Goal: Information Seeking & Learning: Learn about a topic

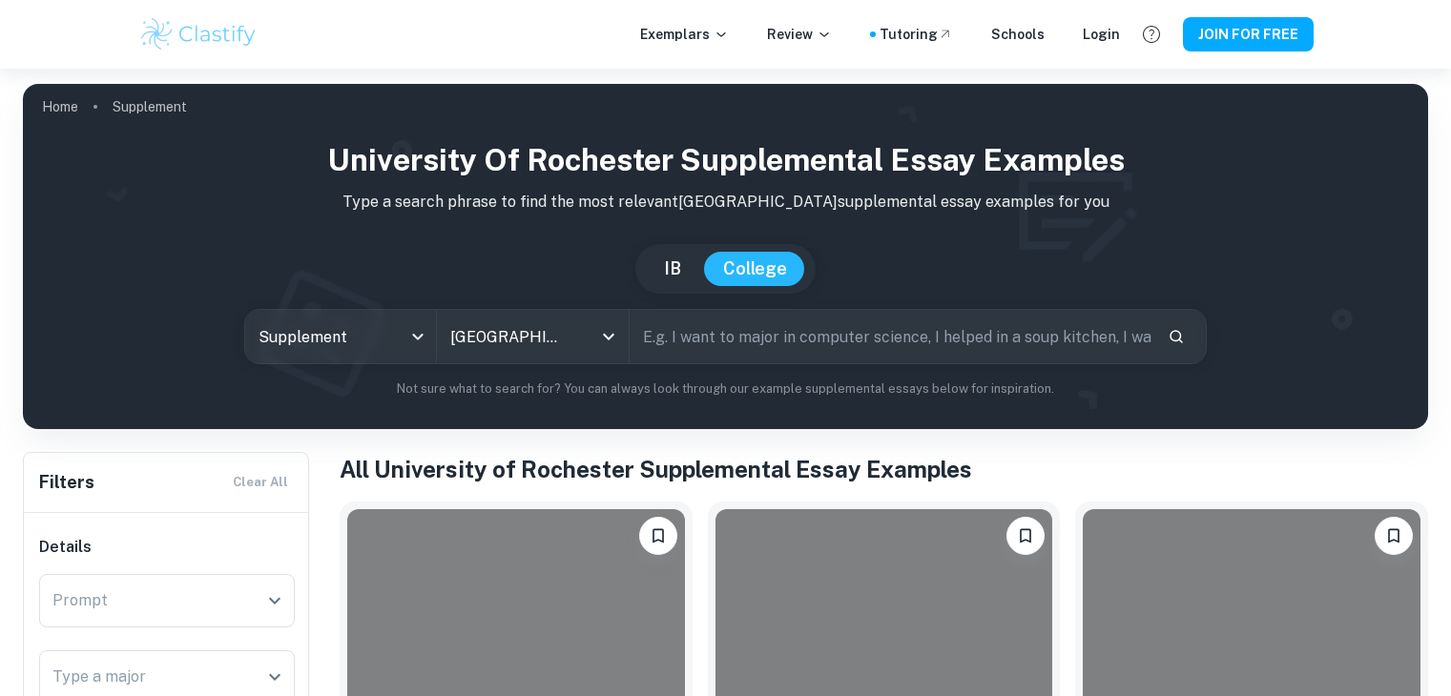
scroll to position [485, 0]
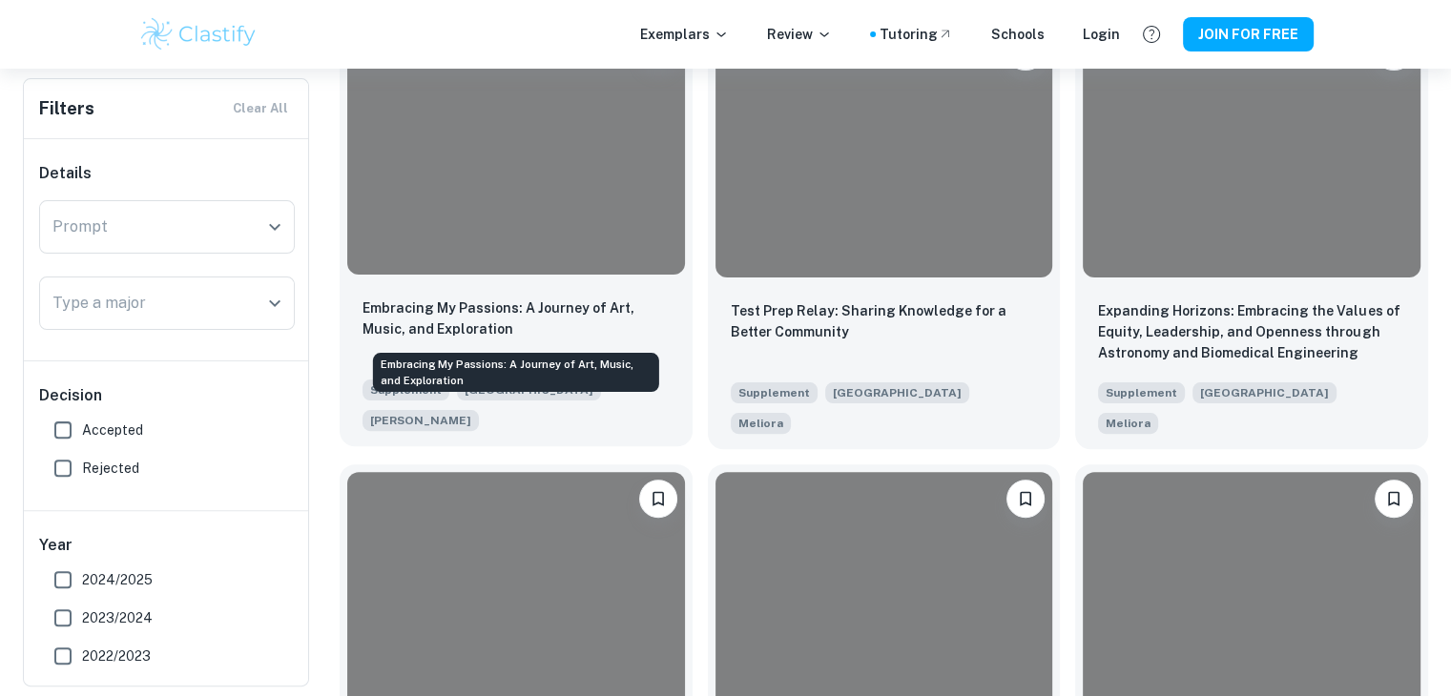
click at [529, 310] on p "Embracing My Passions: A Journey of Art, Music, and Exploration" at bounding box center [516, 319] width 307 height 42
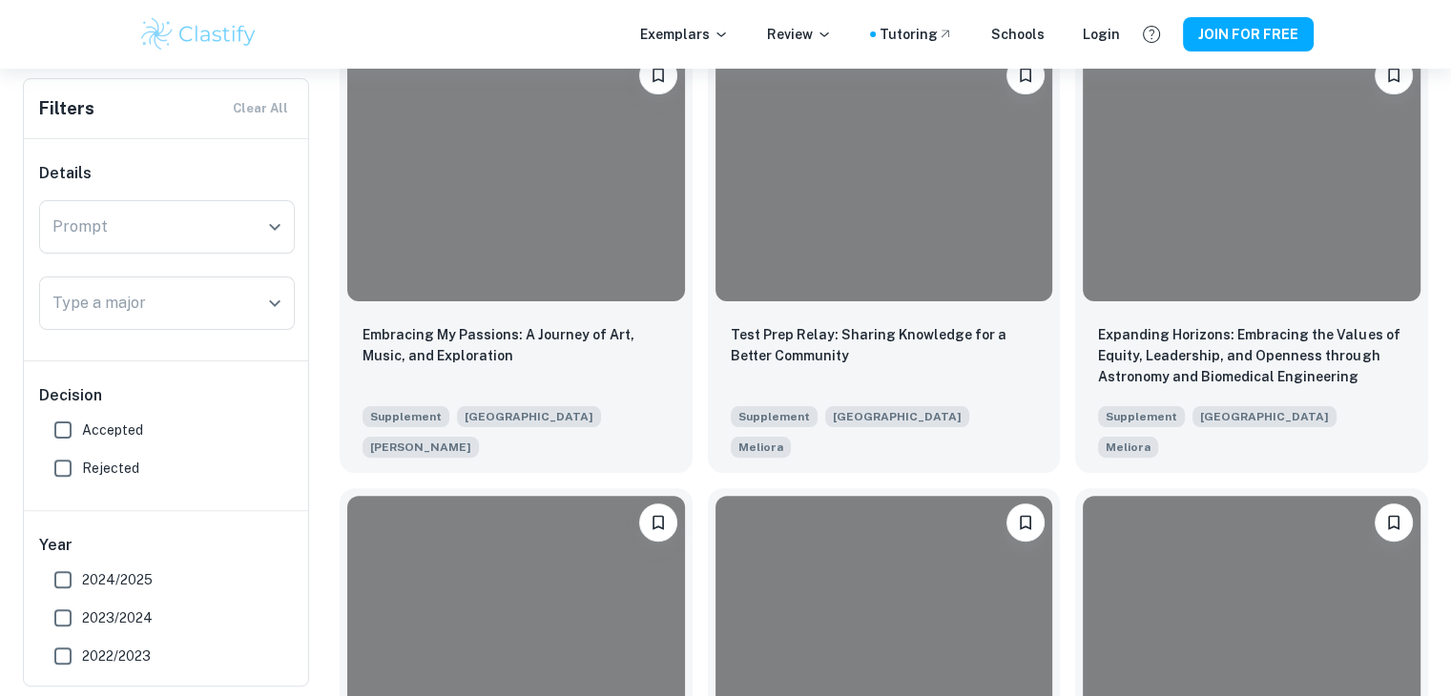
scroll to position [477, 0]
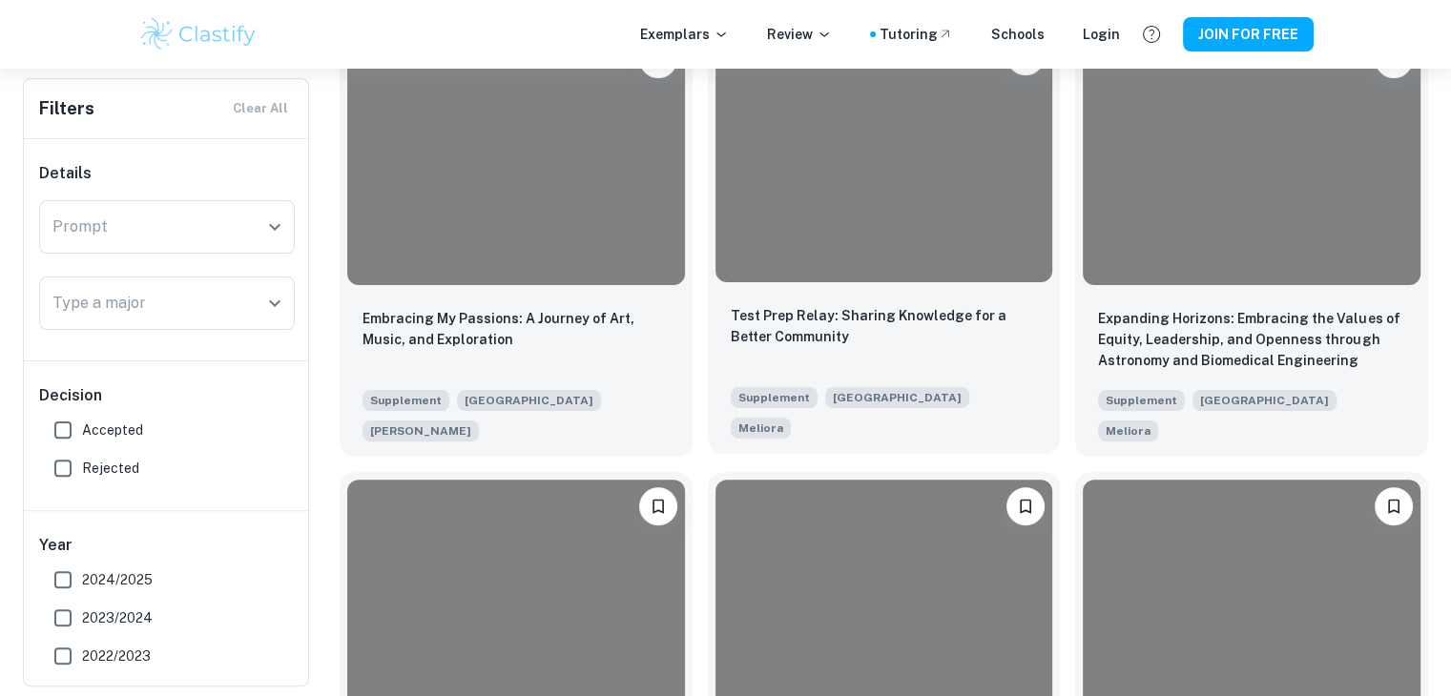
click at [779, 279] on div at bounding box center [885, 156] width 338 height 253
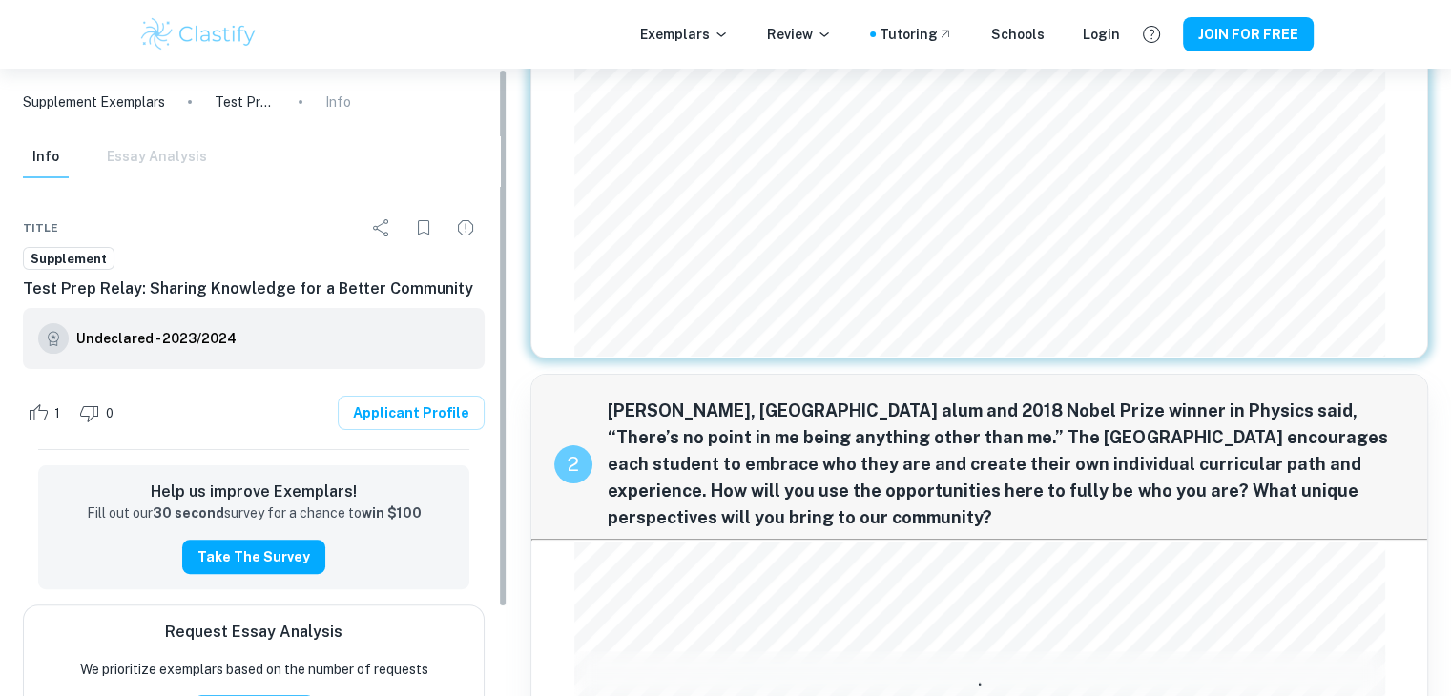
scroll to position [382, 0]
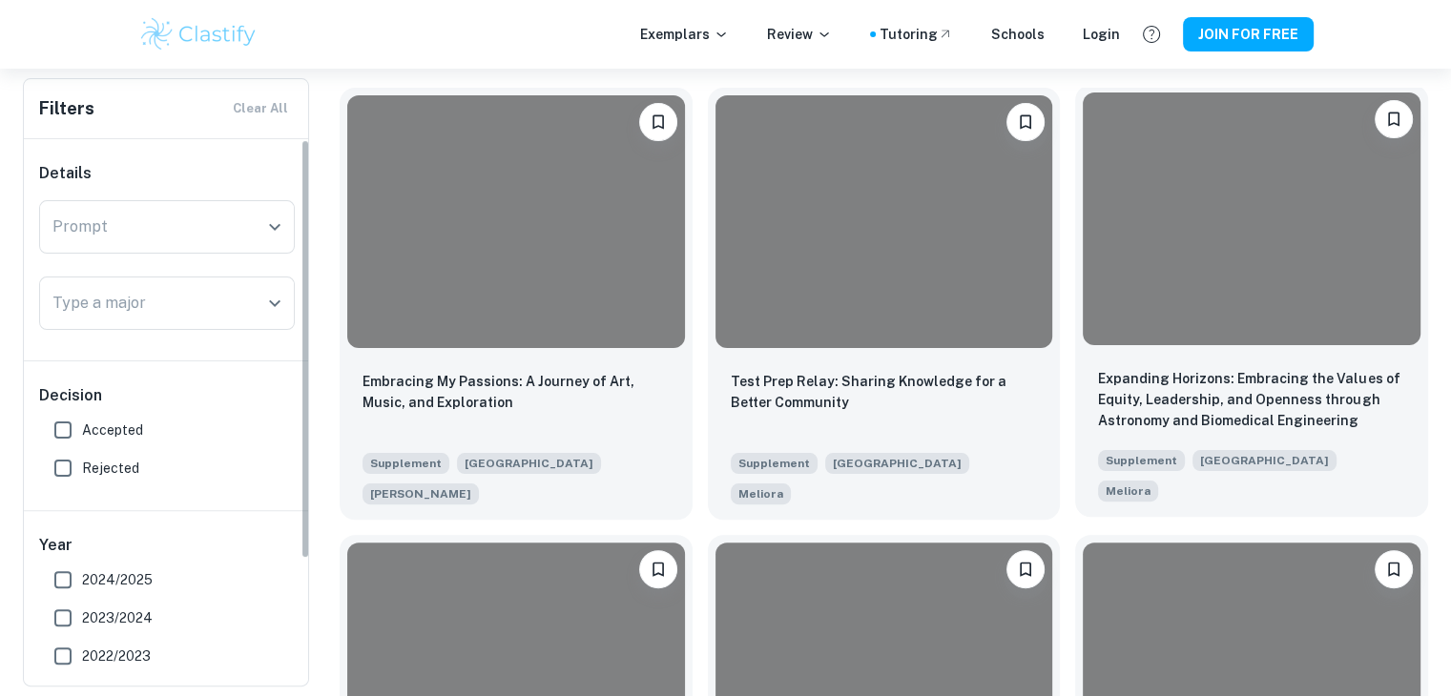
scroll to position [382, 0]
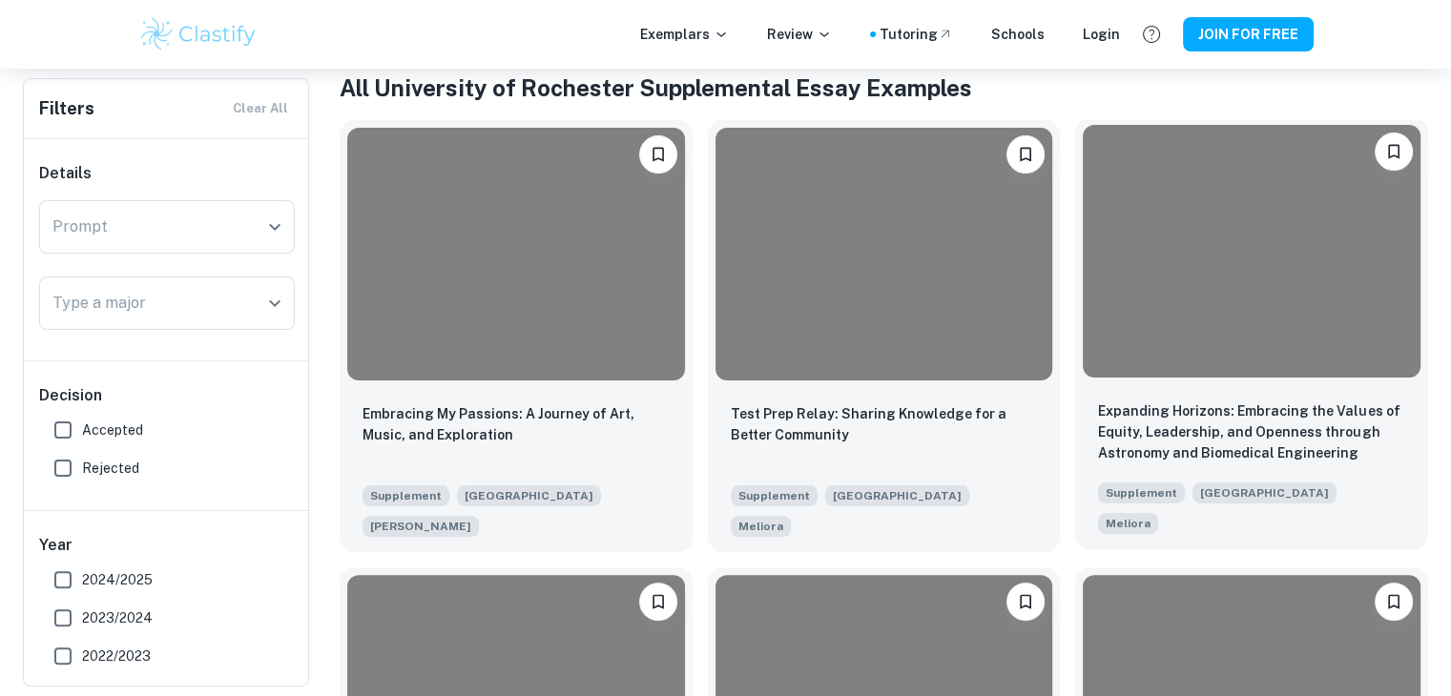
click at [1245, 367] on div at bounding box center [1252, 251] width 338 height 253
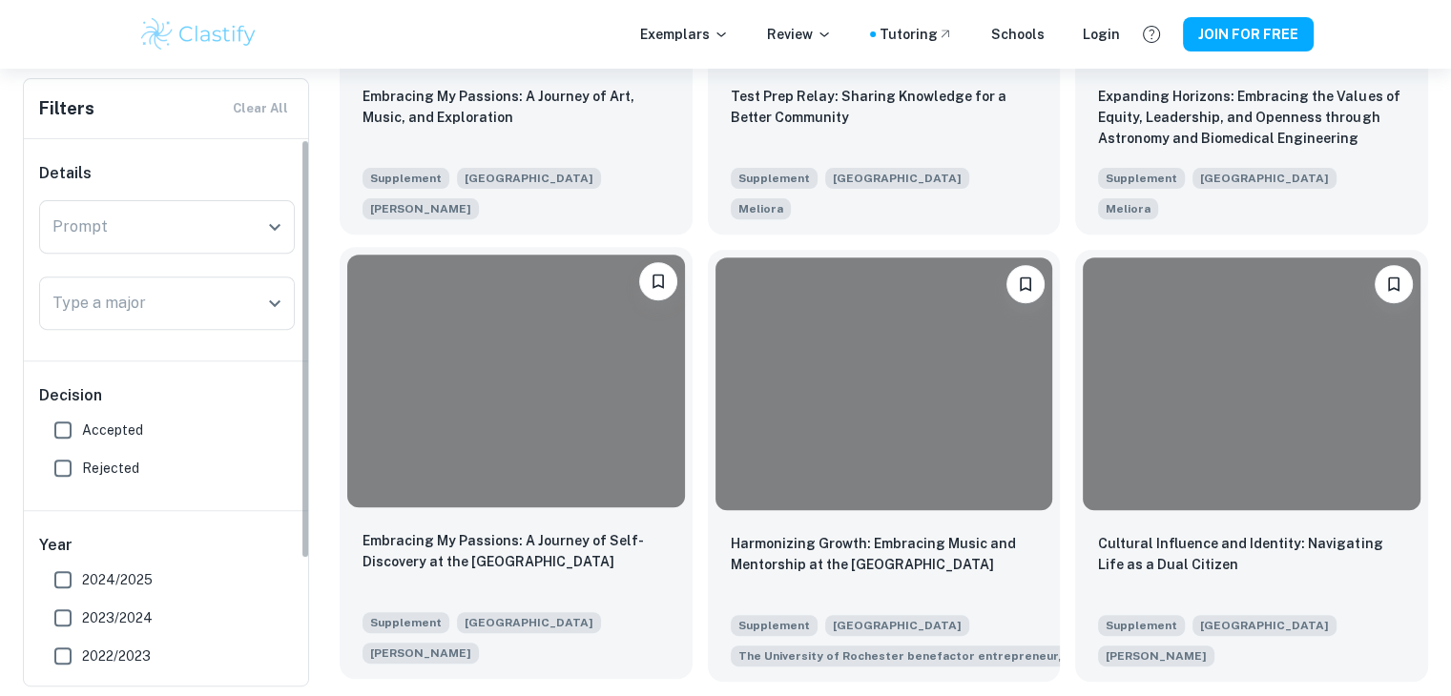
scroll to position [859, 0]
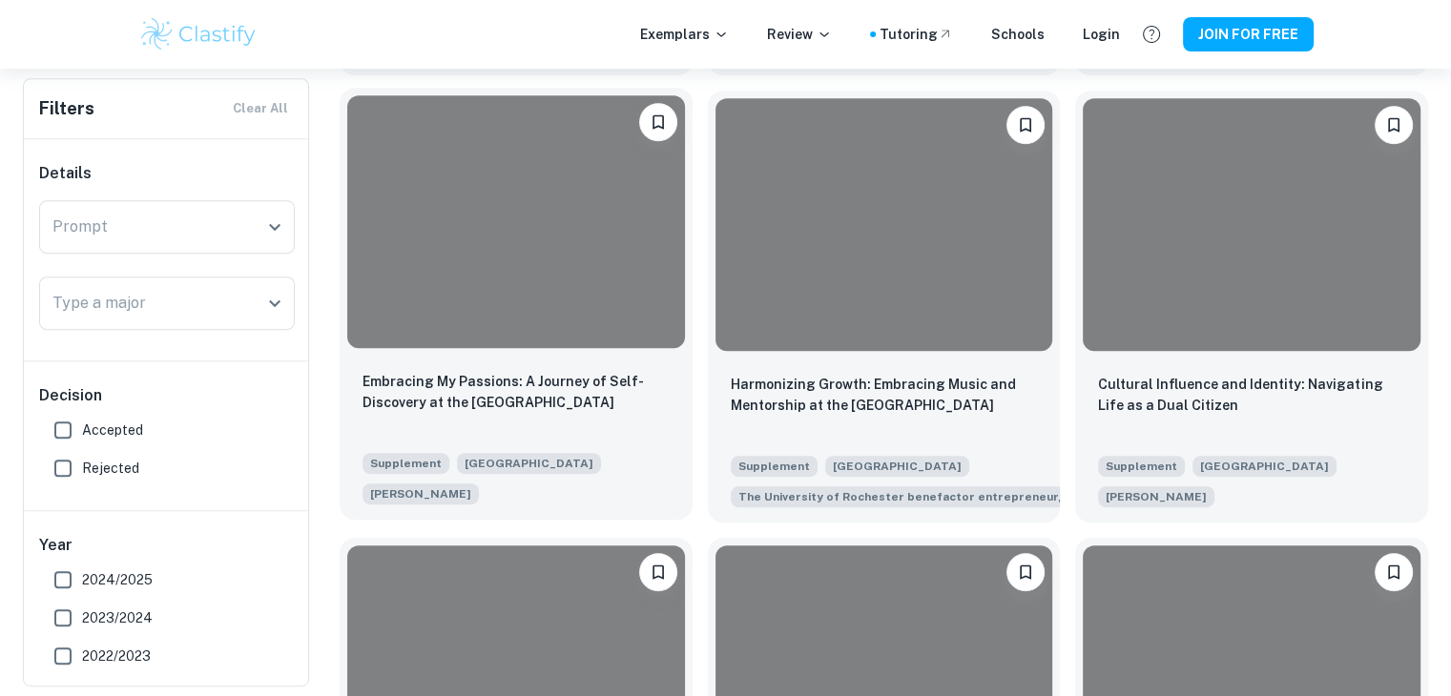
click at [524, 296] on div at bounding box center [516, 221] width 338 height 253
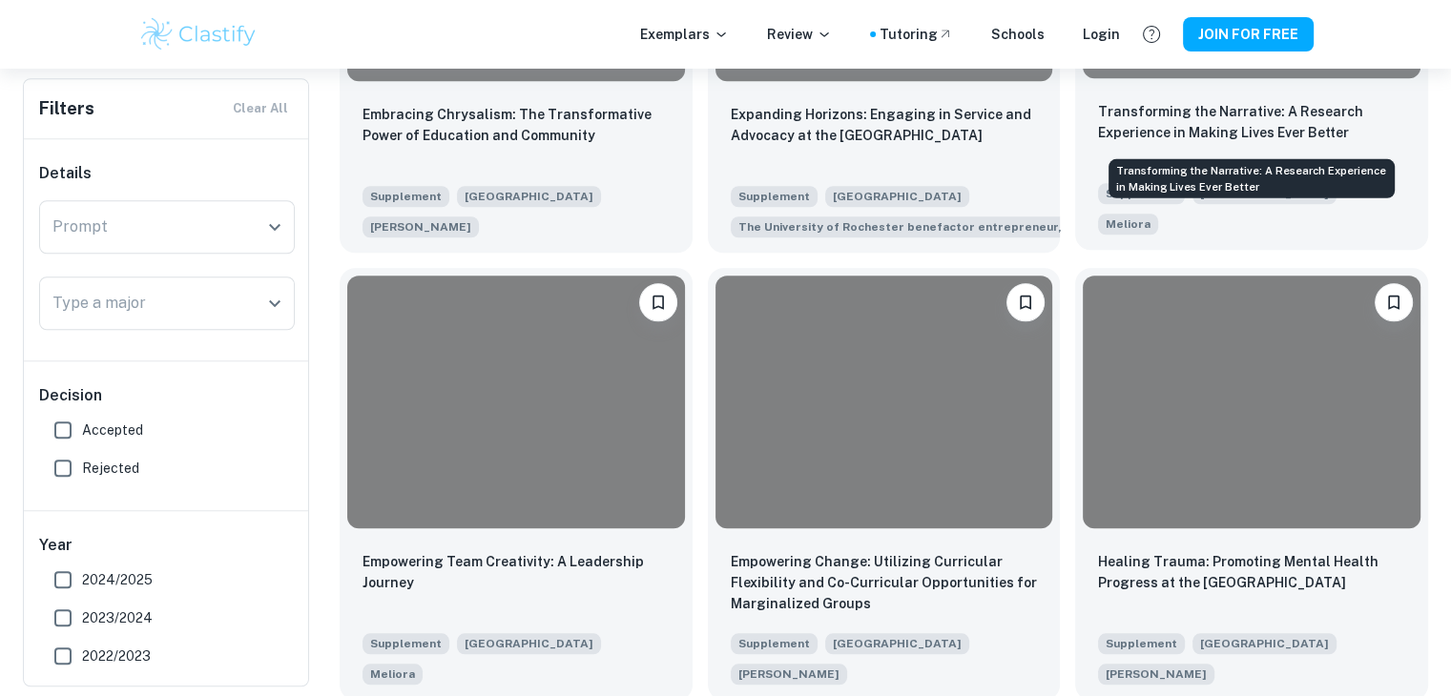
scroll to position [1717, 0]
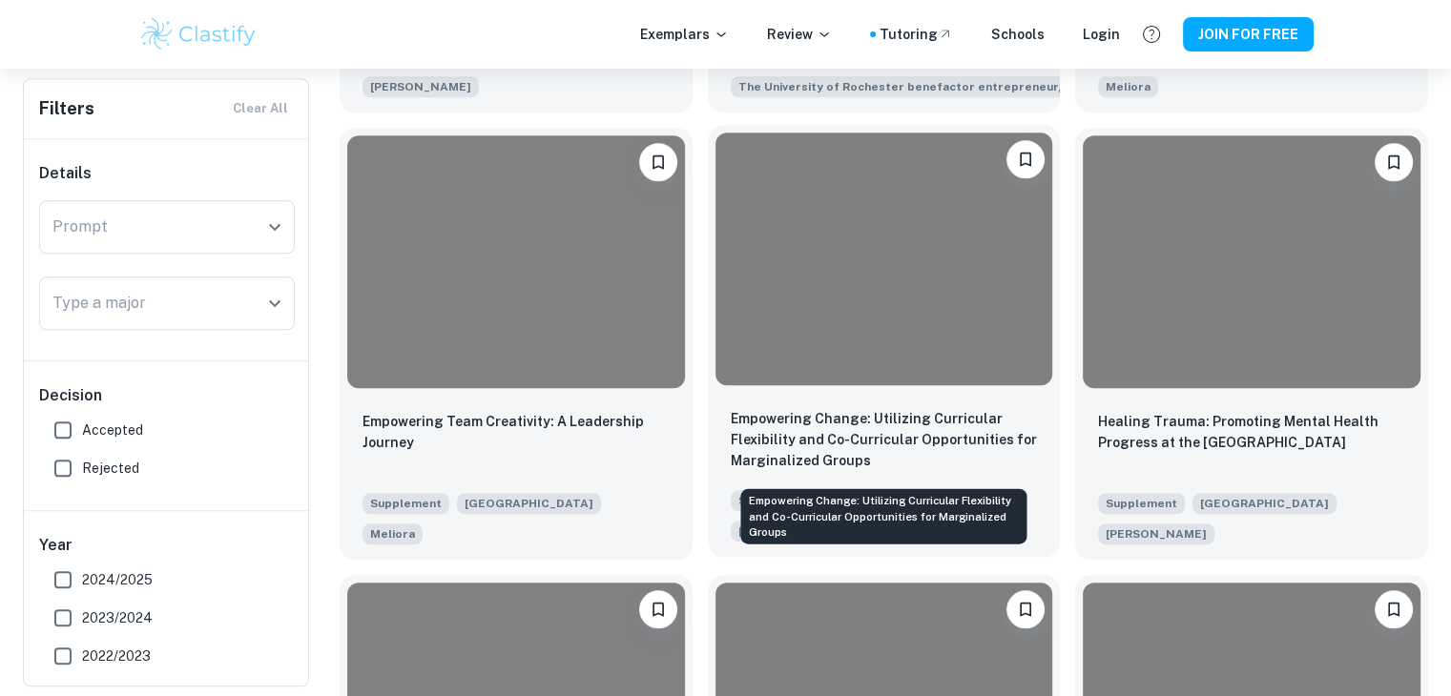
click at [995, 425] on p "Empowering Change: Utilizing Curricular Flexibility and Co-Curricular Opportuni…" at bounding box center [884, 439] width 307 height 63
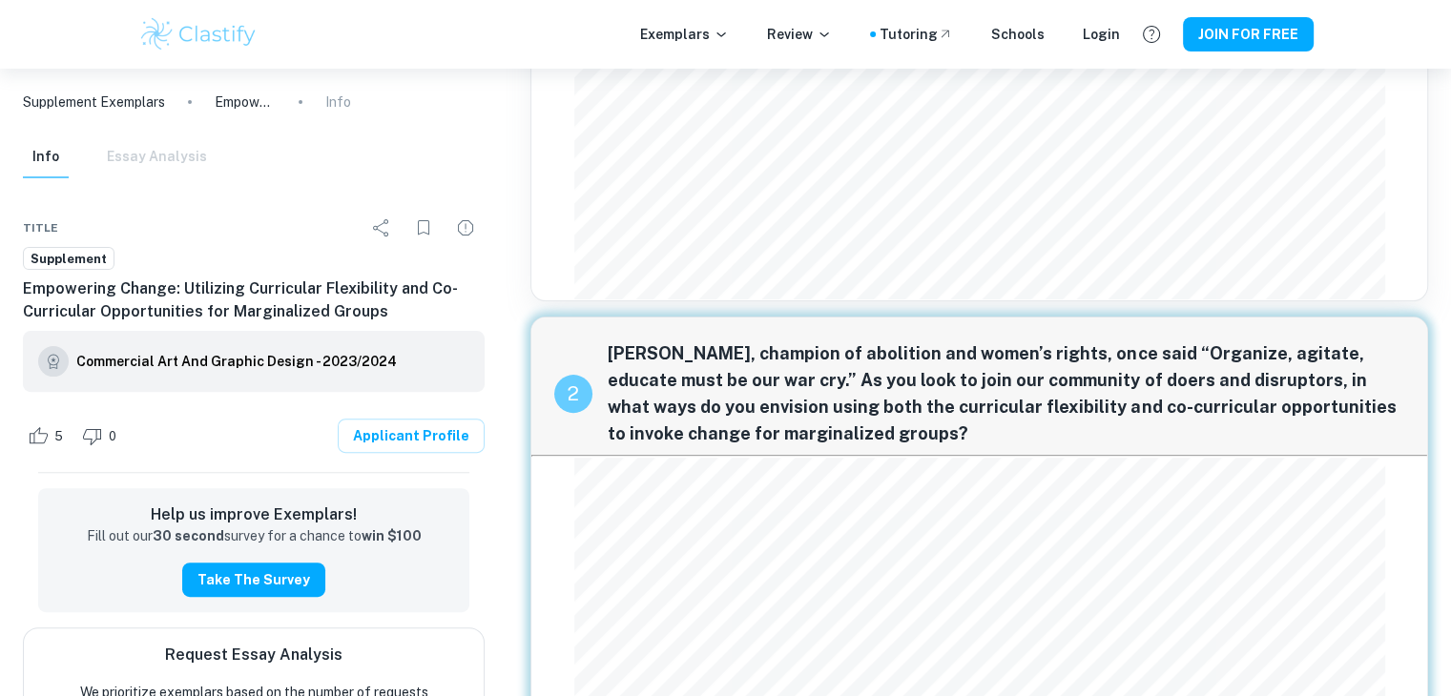
scroll to position [882, 0]
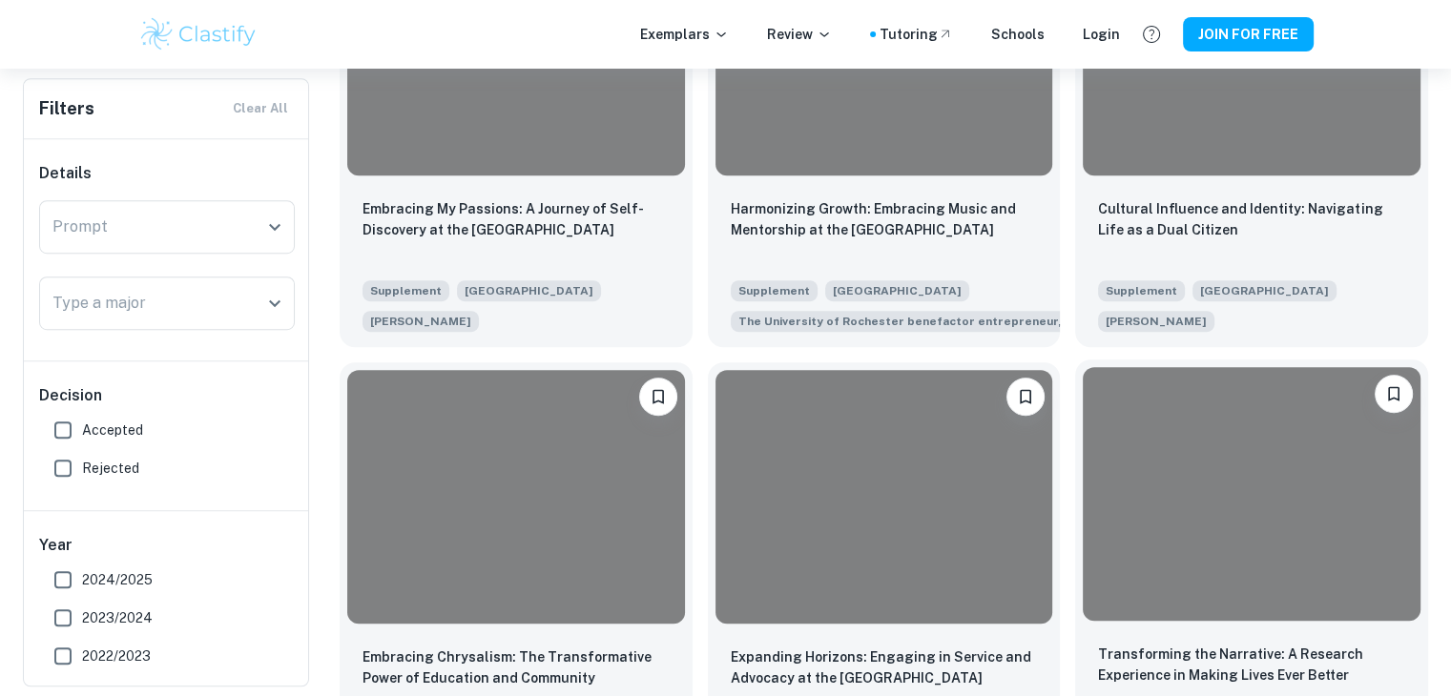
scroll to position [763, 0]
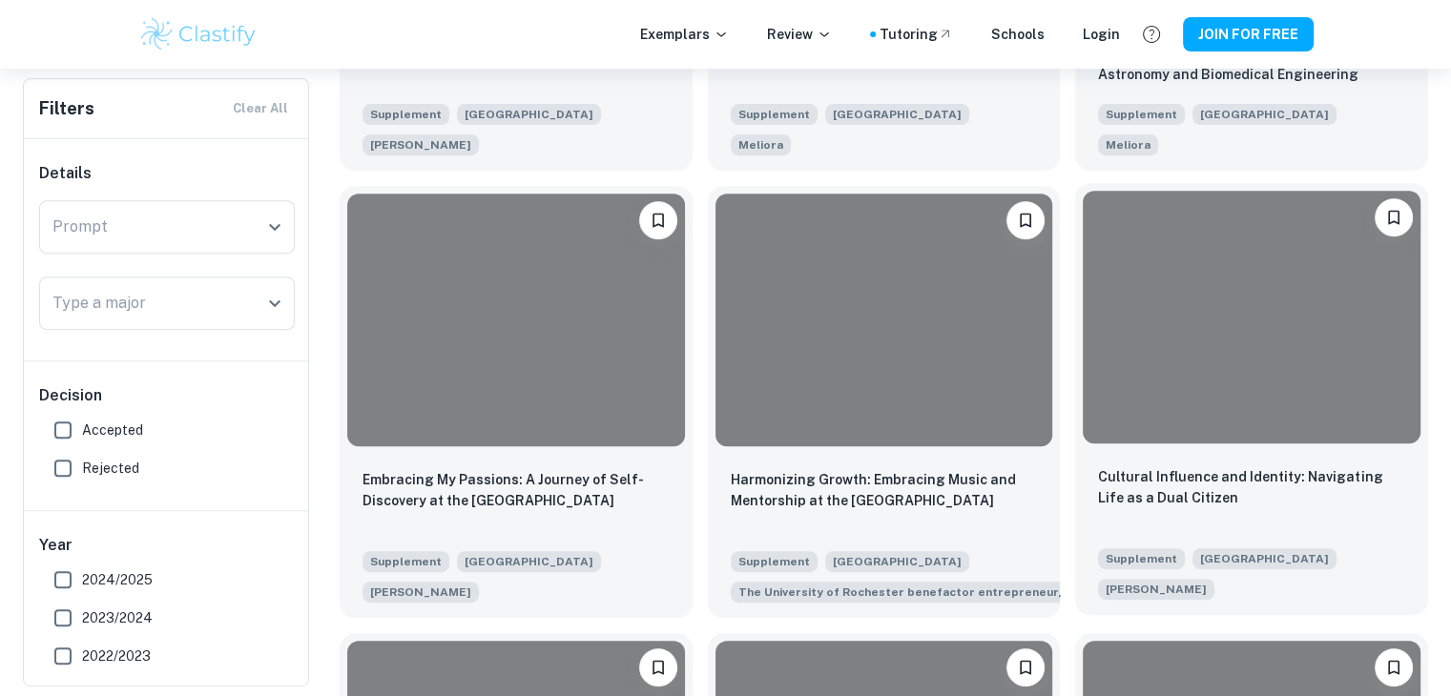
click at [1190, 451] on div at bounding box center [1251, 317] width 353 height 268
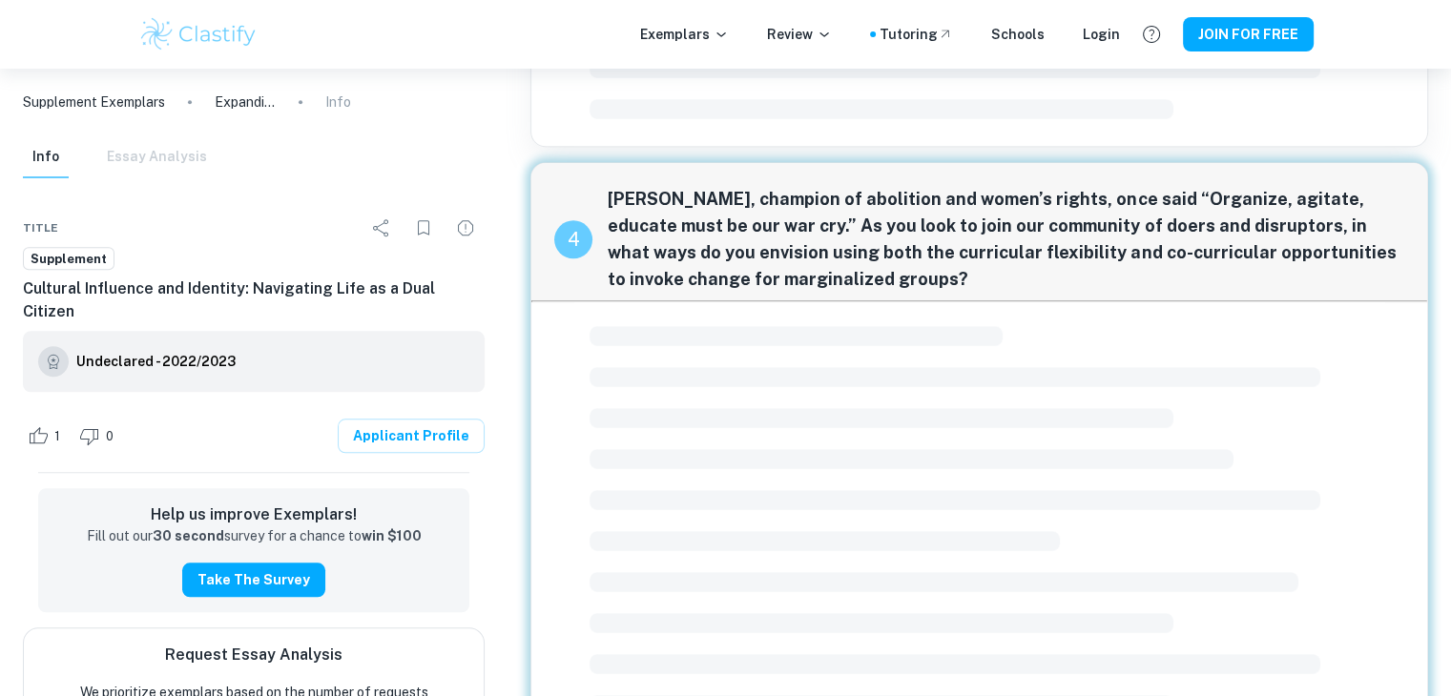
scroll to position [1734, 0]
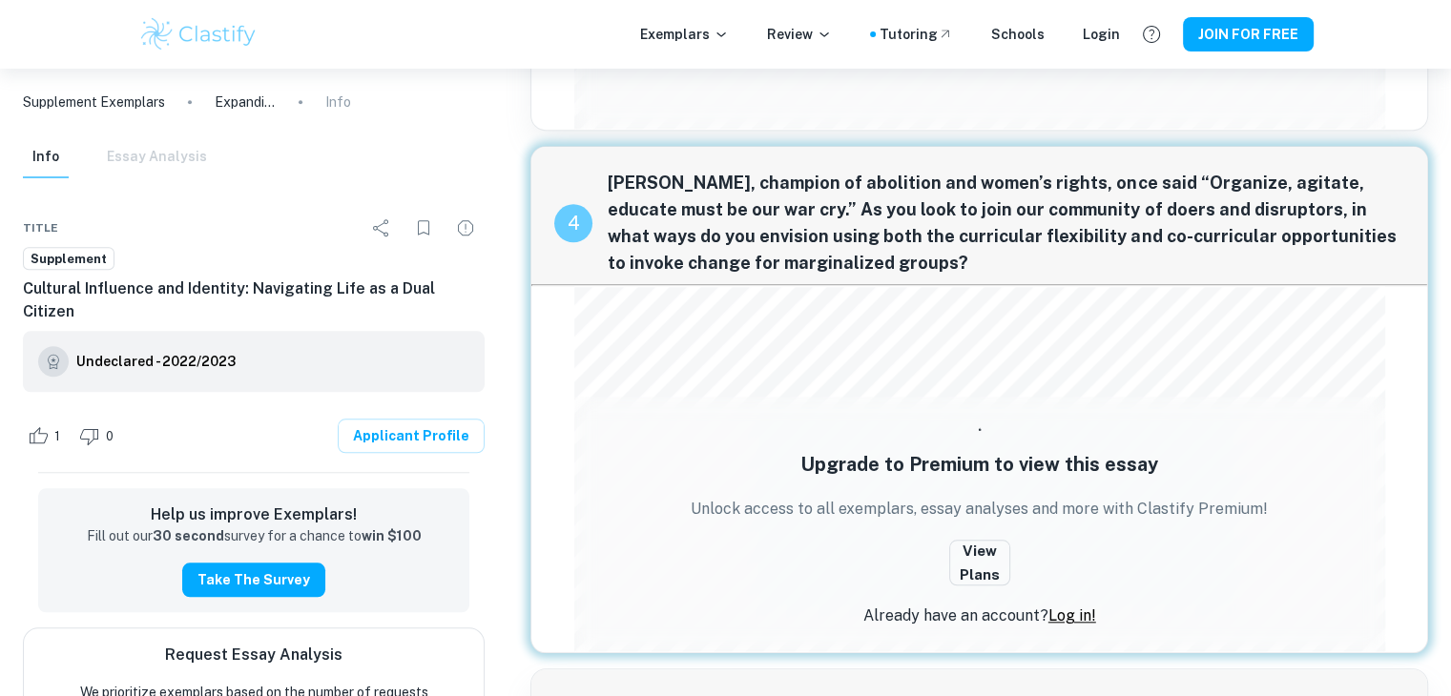
scroll to position [763, 0]
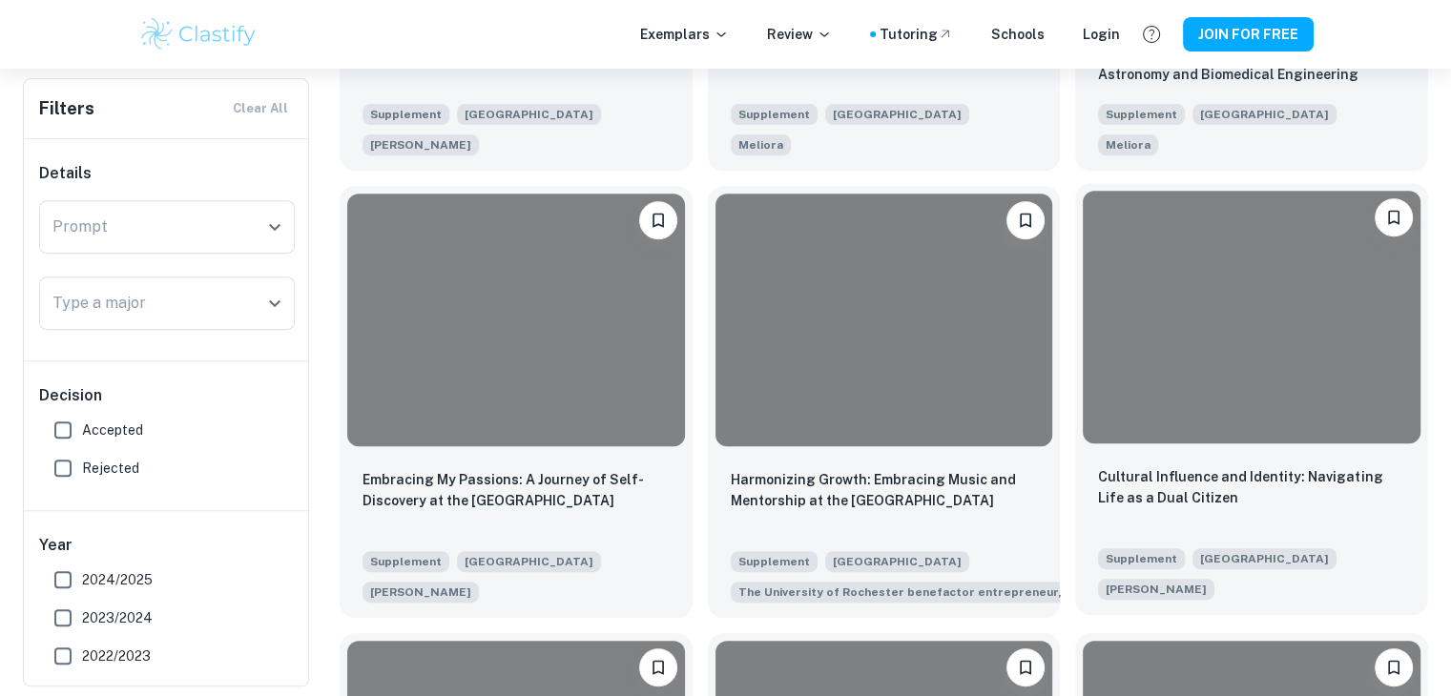
click at [1371, 379] on div at bounding box center [1252, 317] width 338 height 253
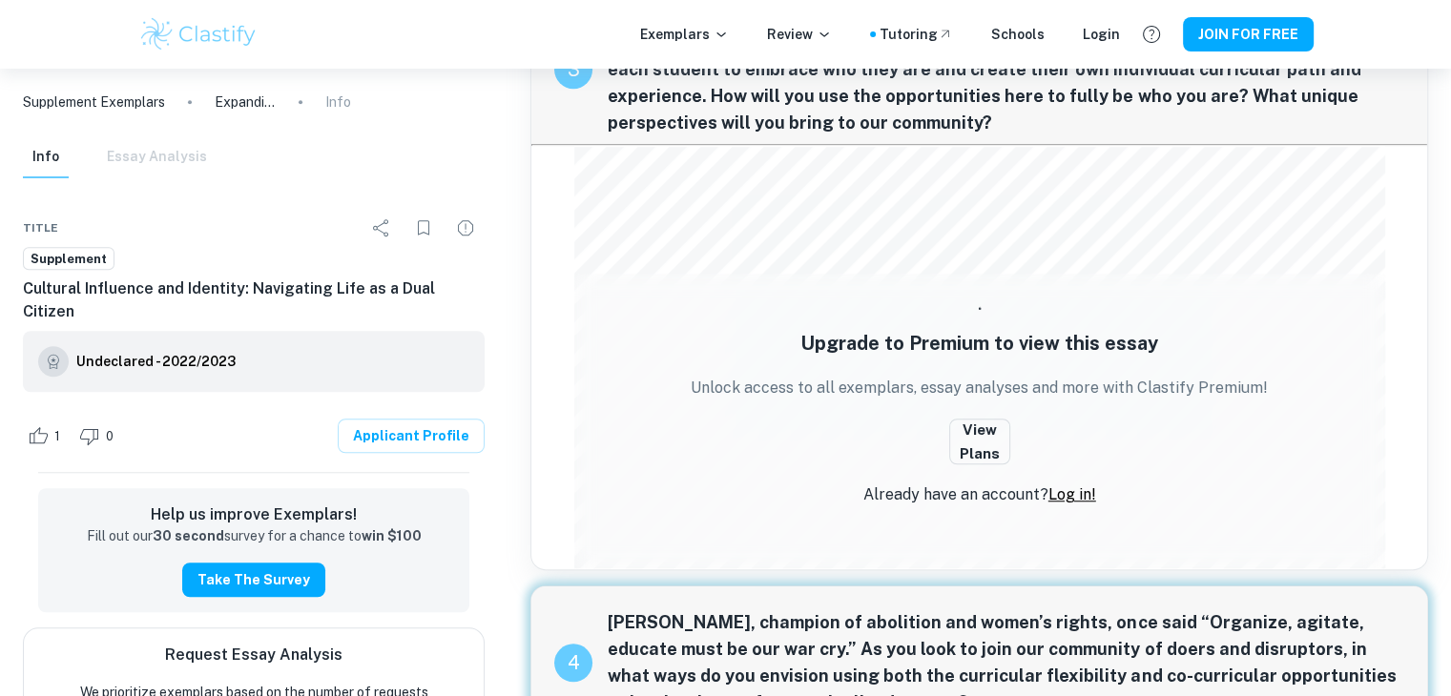
scroll to position [1431, 0]
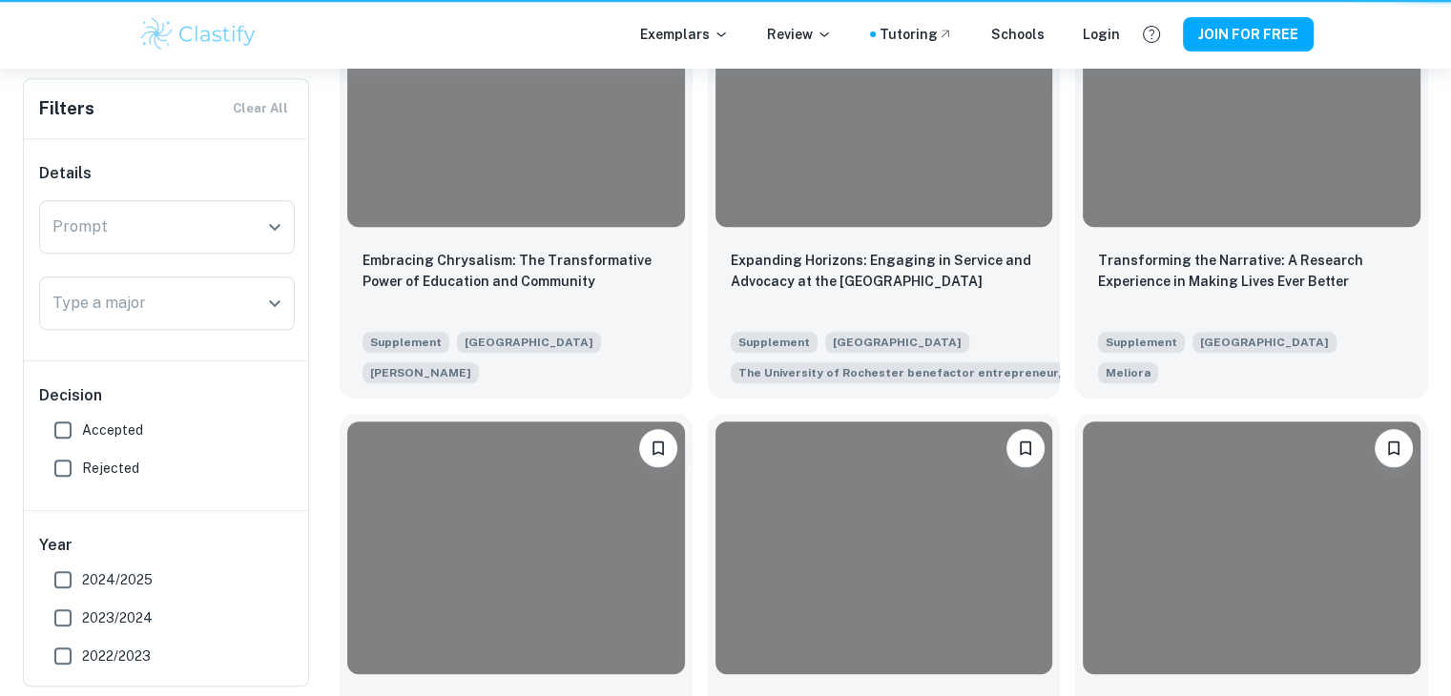
scroll to position [763, 0]
